Goal: Navigation & Orientation: Find specific page/section

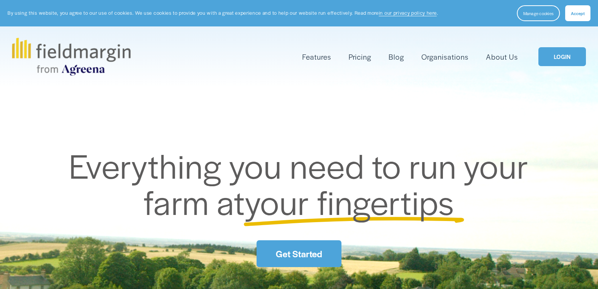
click at [282, 258] on link "Get Started" at bounding box center [299, 253] width 85 height 27
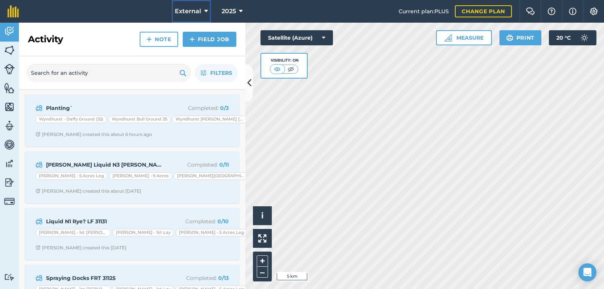
click at [205, 9] on icon at bounding box center [206, 11] width 4 height 9
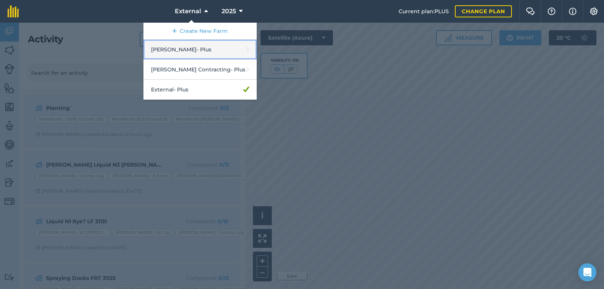
click at [192, 52] on link "Alvis Brothers - Plus" at bounding box center [199, 50] width 113 height 20
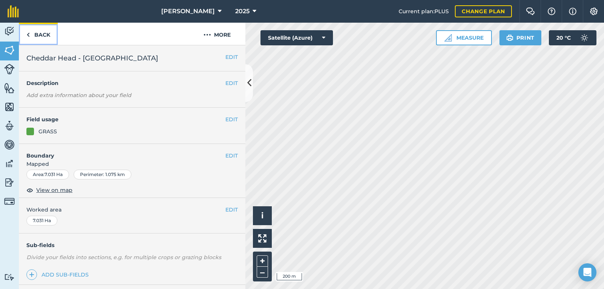
click at [43, 34] on link "Back" at bounding box center [38, 34] width 39 height 22
click at [374, 5] on nav "Alvis Brothers 2025" at bounding box center [212, 11] width 372 height 23
click at [373, 14] on nav "Alvis Brothers 2025" at bounding box center [212, 11] width 372 height 23
click at [522, 37] on button "Print" at bounding box center [520, 37] width 42 height 15
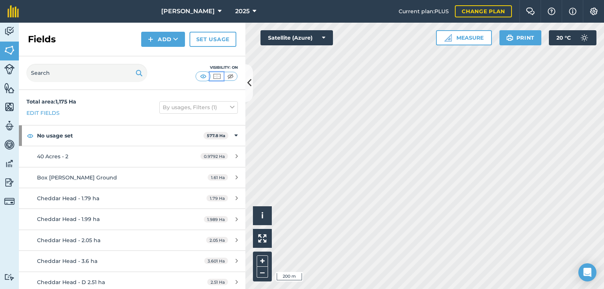
click at [214, 77] on img at bounding box center [216, 76] width 9 height 8
click at [203, 75] on img at bounding box center [203, 76] width 9 height 8
click at [234, 72] on img at bounding box center [230, 76] width 9 height 8
click at [523, 37] on button "Print" at bounding box center [520, 37] width 42 height 15
click at [40, 19] on nav "Alvis Brothers 2025" at bounding box center [212, 11] width 372 height 23
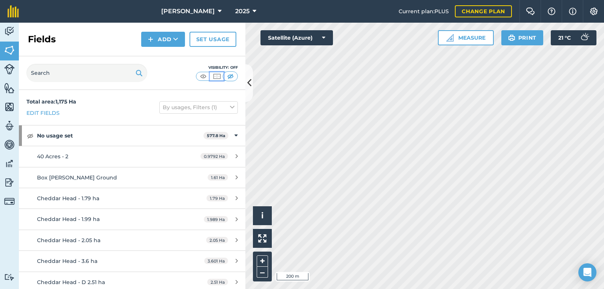
click at [220, 75] on img at bounding box center [216, 76] width 9 height 8
